Goal: Complete application form: Complete application form

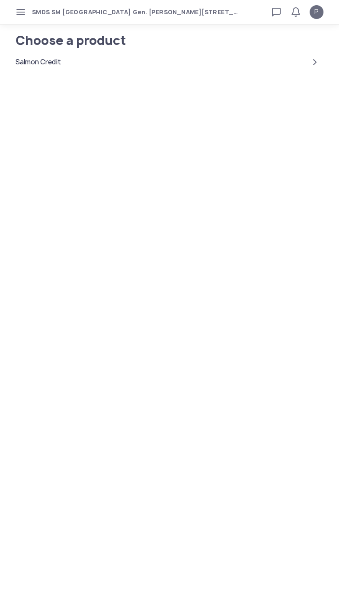
click at [44, 67] on div "Salmon Credit" at bounding box center [38, 62] width 45 height 10
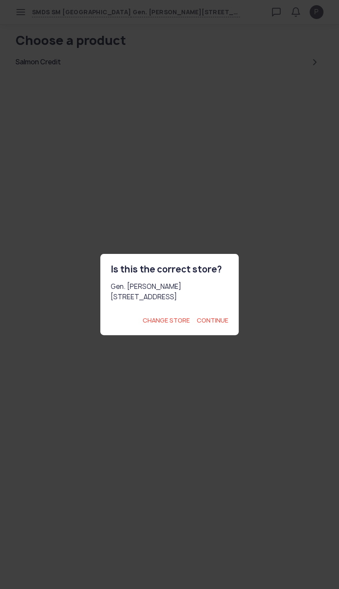
click at [210, 325] on span "Continue" at bounding box center [213, 320] width 32 height 9
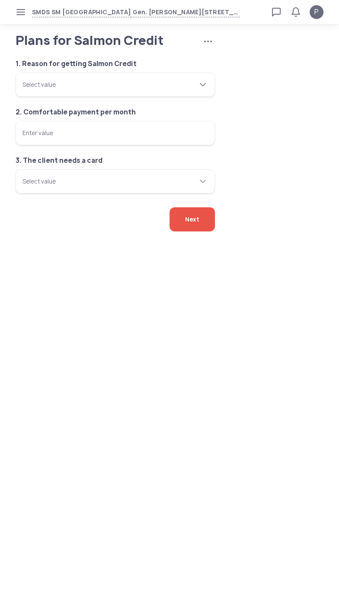
click at [55, 85] on tui-scrollbar at bounding box center [109, 80] width 175 height 9
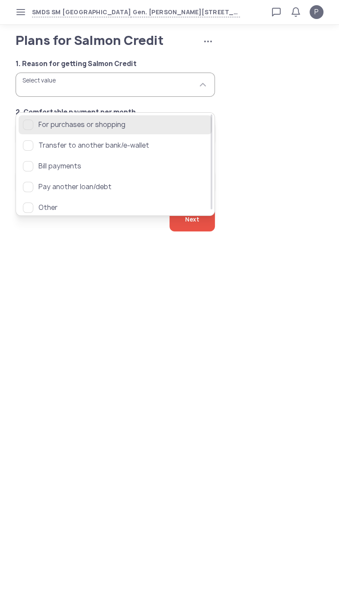
click at [31, 122] on div "button" at bounding box center [28, 125] width 10 height 10
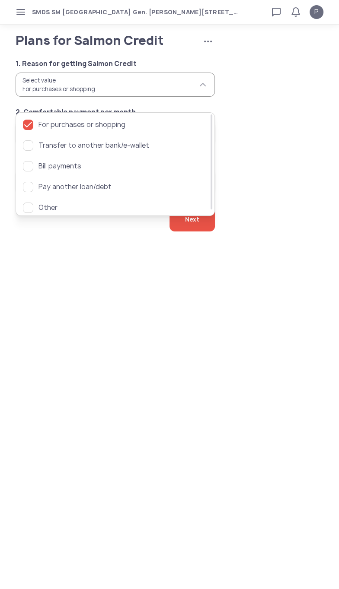
click at [75, 334] on body "SMDS SM San Mateo Gen. [PERSON_NAME][STREET_ADDRESS] Loan calculator Loan appli…" at bounding box center [169, 294] width 339 height 589
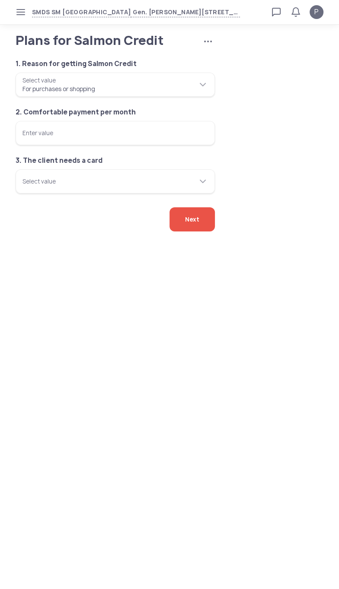
click at [32, 145] on input "Enter value" at bounding box center [115, 133] width 199 height 24
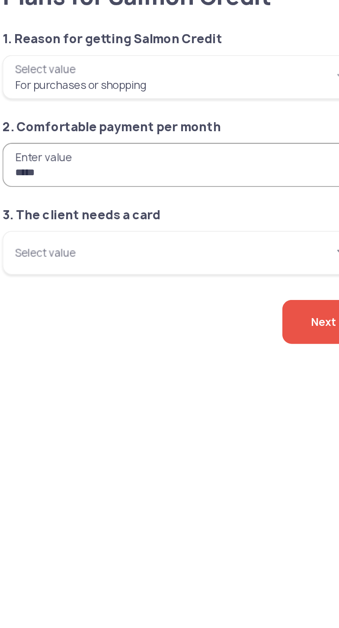
type input "*****"
click at [38, 191] on input "Select value" at bounding box center [115, 181] width 199 height 24
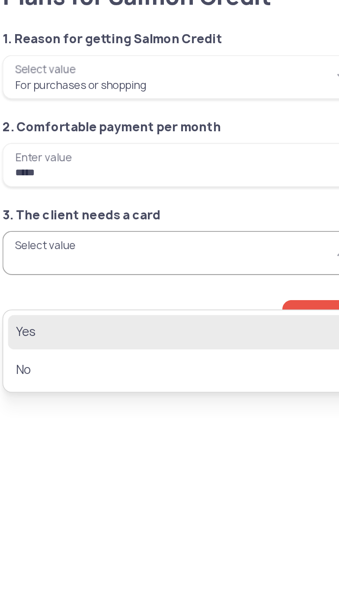
click at [29, 222] on span "Yes" at bounding box center [109, 225] width 172 height 10
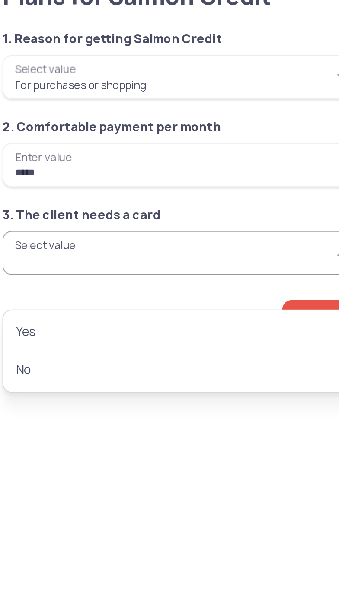
type input "***"
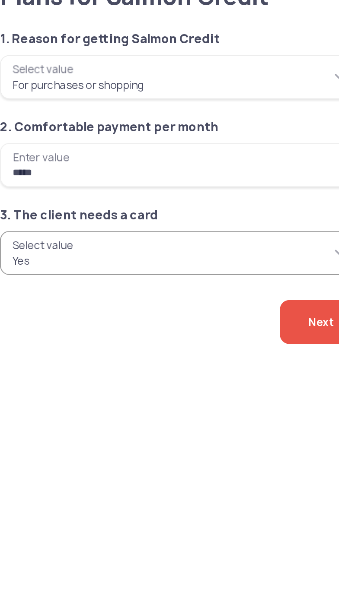
click at [185, 232] on span "Next" at bounding box center [192, 219] width 14 height 24
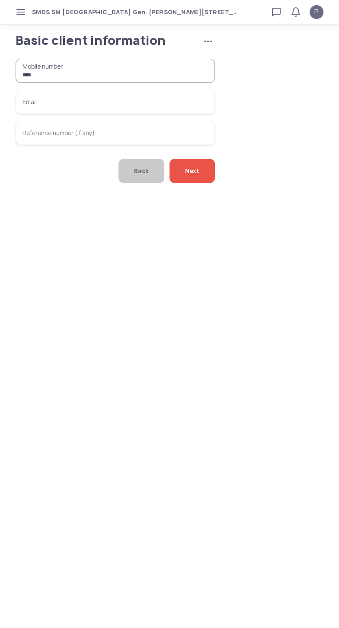
click at [171, 82] on input "***" at bounding box center [115, 71] width 199 height 24
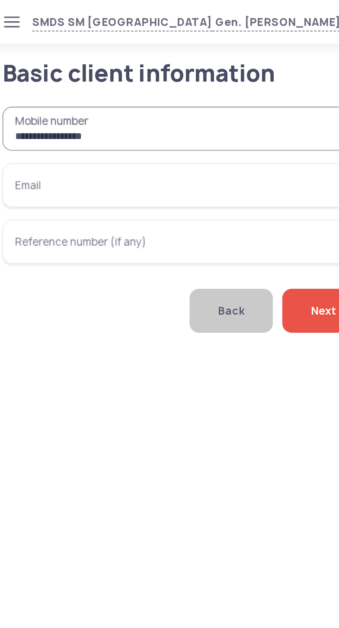
type input "**********"
click at [43, 112] on input "Email" at bounding box center [115, 102] width 199 height 24
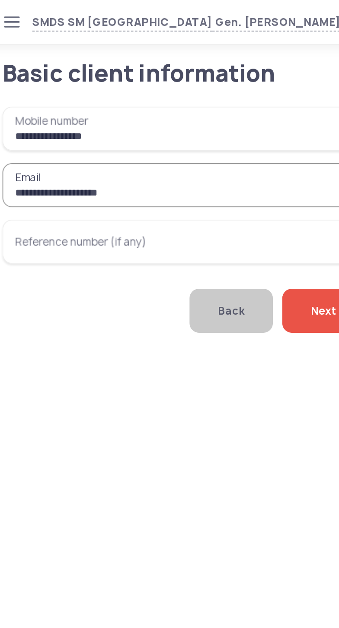
type input "**********"
click at [187, 183] on span "Next" at bounding box center [192, 171] width 14 height 24
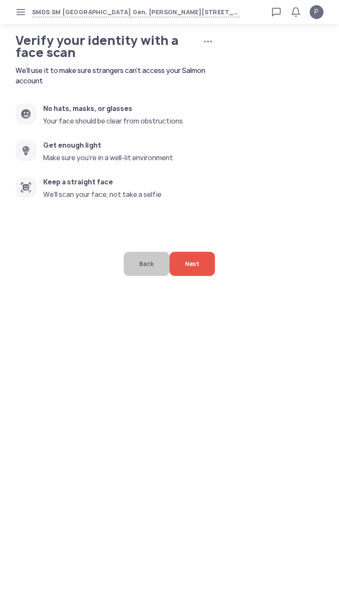
click at [199, 276] on span "Next" at bounding box center [192, 264] width 14 height 24
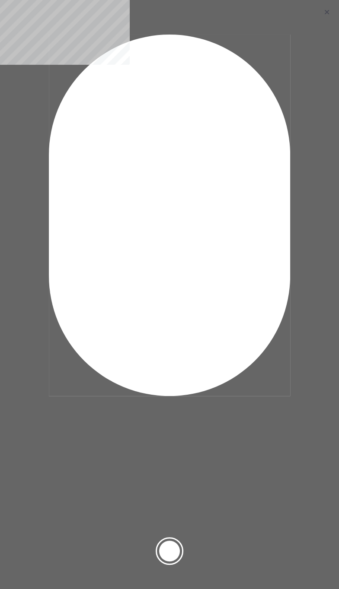
click at [173, 556] on div at bounding box center [169, 551] width 21 height 21
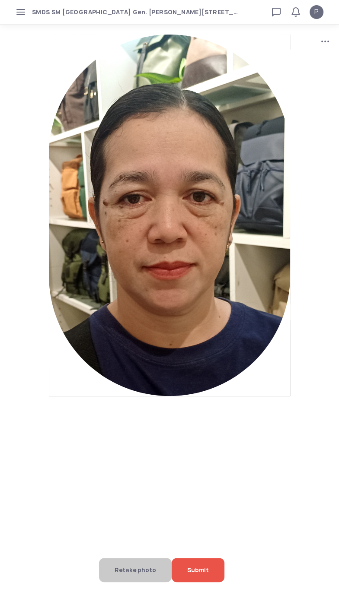
click at [223, 573] on div "Submit" at bounding box center [197, 570] width 53 height 24
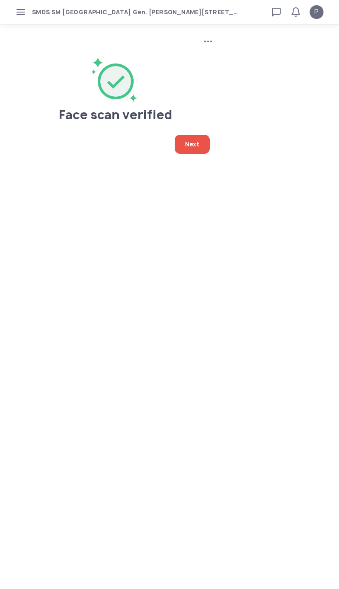
click at [185, 150] on span "Next" at bounding box center [192, 144] width 14 height 19
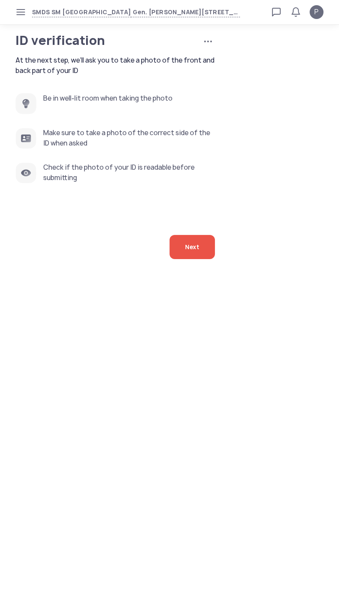
click at [185, 259] on span "Next" at bounding box center [192, 247] width 14 height 24
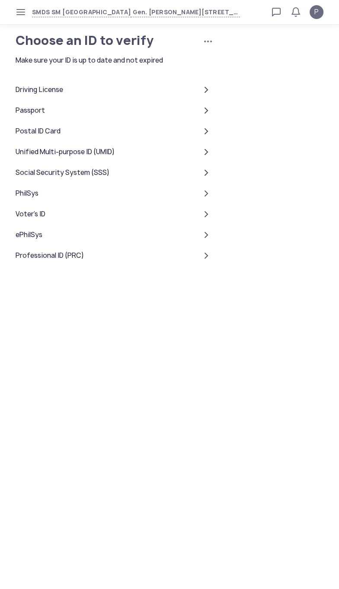
click at [29, 95] on div "Driving License" at bounding box center [40, 90] width 48 height 10
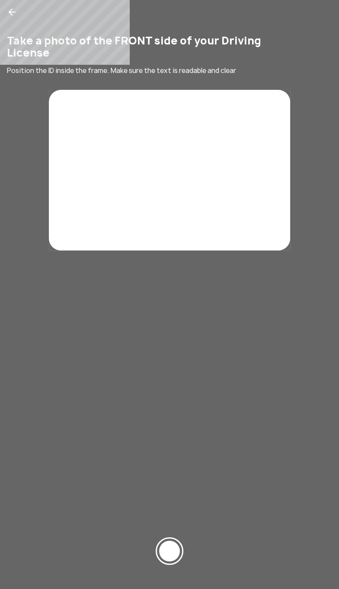
click at [196, 546] on div at bounding box center [169, 565] width 339 height 48
click at [180, 545] on div at bounding box center [169, 551] width 21 height 21
click at [277, 589] on div "Take a photo of the FRONT side of your Driving License Position the ID inside t…" at bounding box center [169, 294] width 339 height 589
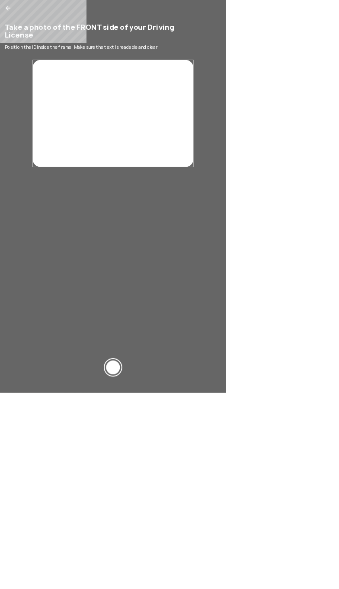
click at [266, 589] on div "Take a photo of the FRONT side of your Driving License Position the ID inside t…" at bounding box center [169, 294] width 339 height 589
click at [180, 562] on div at bounding box center [169, 551] width 21 height 21
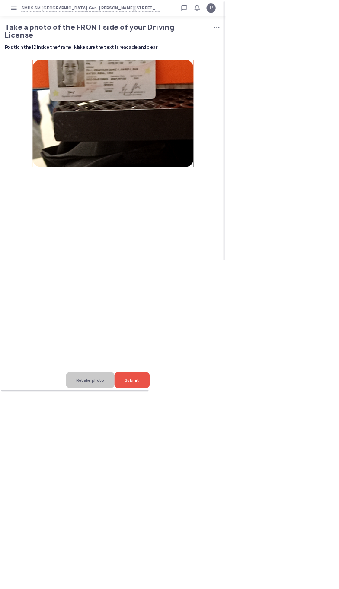
click at [171, 582] on div "Retake photo" at bounding box center [135, 570] width 73 height 24
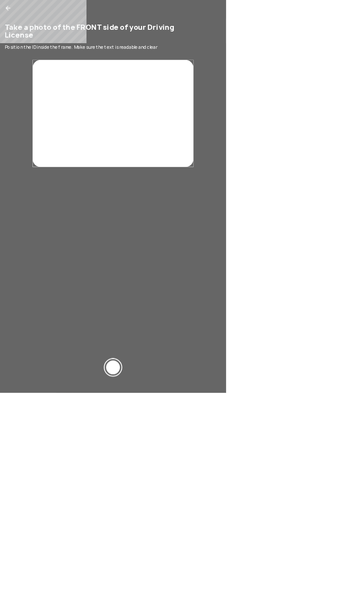
click at [180, 562] on div at bounding box center [169, 551] width 21 height 21
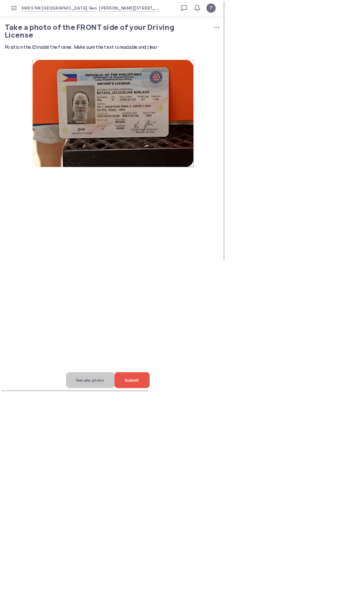
click at [224, 582] on div "Submit" at bounding box center [197, 570] width 53 height 24
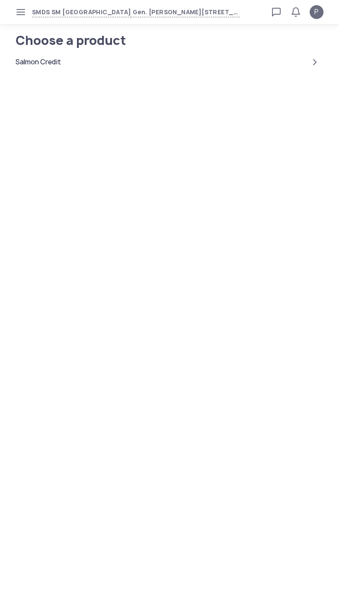
click at [22, 12] on icon "button" at bounding box center [20, 12] width 7 height 7
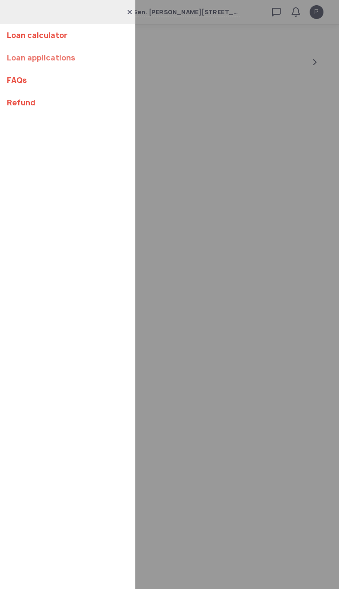
click at [82, 66] on link "Loan applications" at bounding box center [67, 58] width 121 height 22
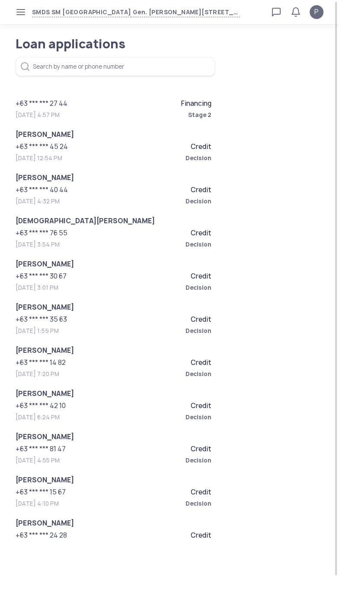
click at [188, 111] on span "Stage 2" at bounding box center [163, 115] width 98 height 9
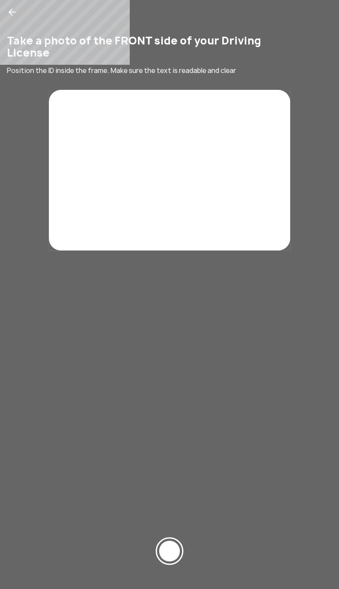
click at [170, 562] on div at bounding box center [169, 551] width 21 height 21
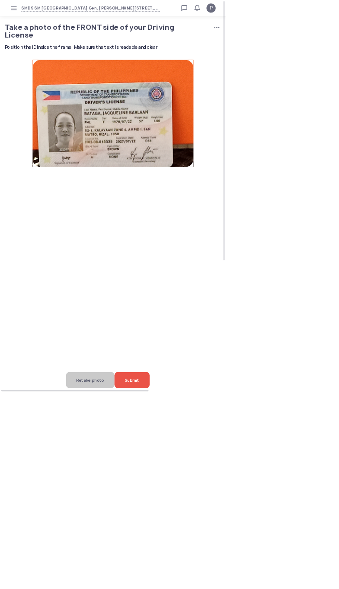
click at [224, 582] on div "Submit" at bounding box center [197, 570] width 53 height 24
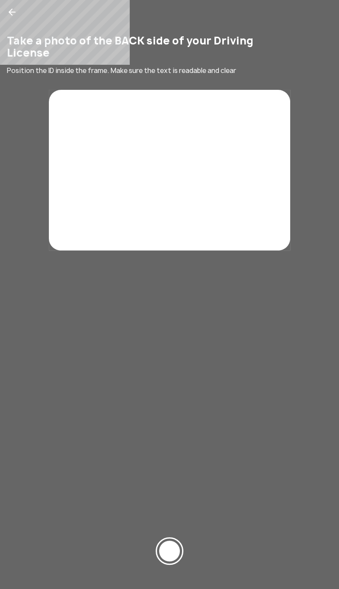
click at [178, 563] on div at bounding box center [169, 565] width 339 height 48
click at [180, 554] on div at bounding box center [169, 551] width 21 height 21
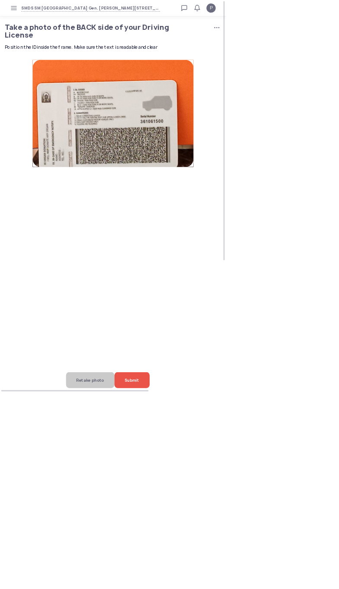
click at [224, 582] on div "Submit" at bounding box center [197, 570] width 53 height 24
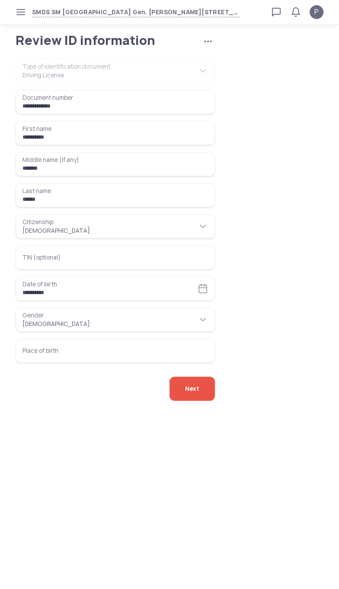
click at [33, 363] on input "Place of birth" at bounding box center [115, 351] width 199 height 24
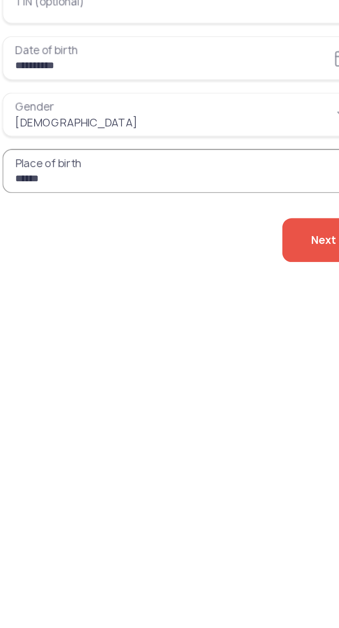
type input "******"
click at [185, 401] on span "Next" at bounding box center [192, 389] width 14 height 24
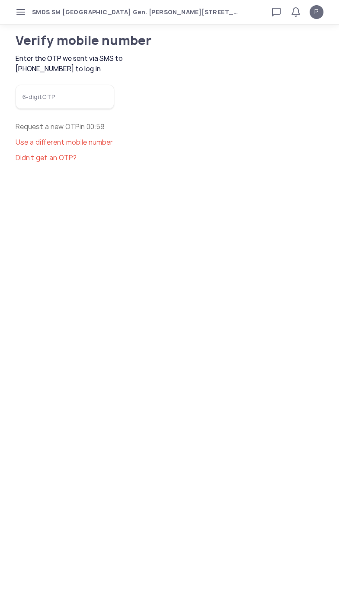
click at [89, 109] on input "6-digit OTP" at bounding box center [65, 97] width 98 height 24
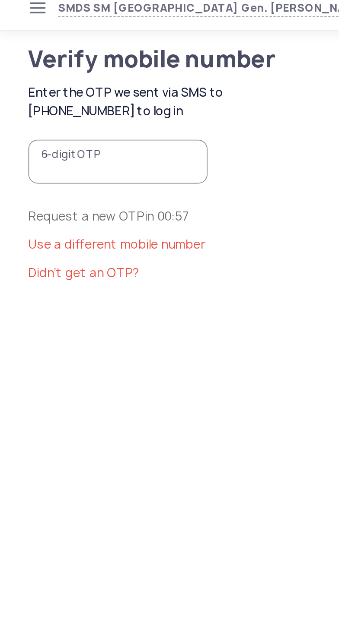
click at [38, 109] on input "6-digit OTP" at bounding box center [65, 97] width 98 height 24
type input "******"
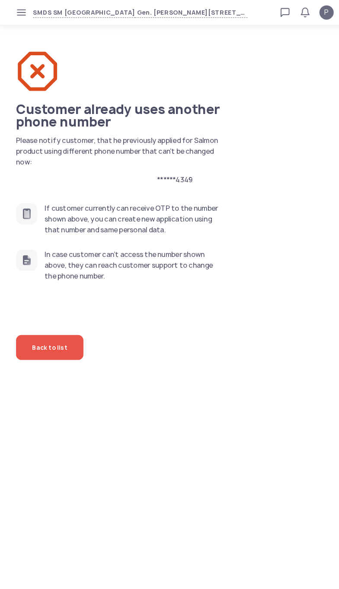
click at [182, 180] on div "******4349" at bounding box center [170, 174] width 308 height 10
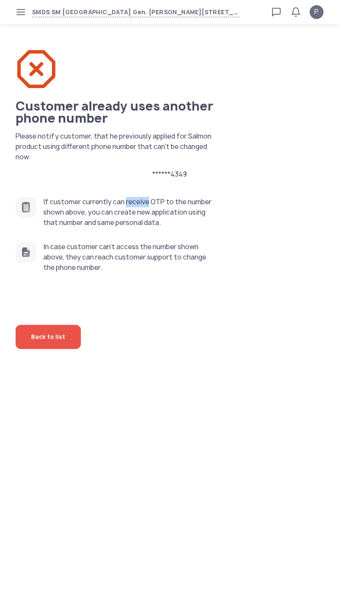
click at [270, 349] on app-phone-uses "******4349 If customer currently can receive OTP to the number shown above, you…" at bounding box center [170, 259] width 308 height 180
click at [52, 349] on span "Back to list" at bounding box center [48, 337] width 34 height 24
